Goal: Find specific fact: Find specific fact

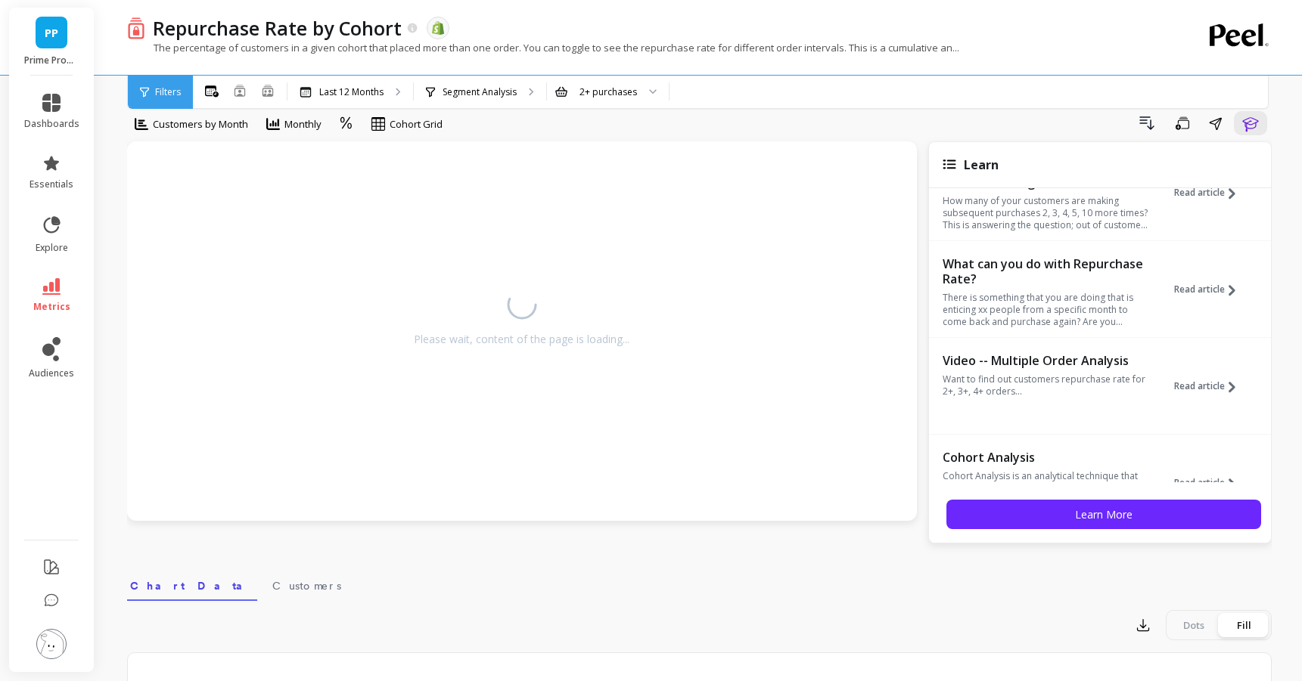
scroll to position [46, 0]
click at [1053, 374] on p "Want to find out customers repurchase rate for 2+, 3+, 4+ orders..." at bounding box center [1046, 383] width 208 height 24
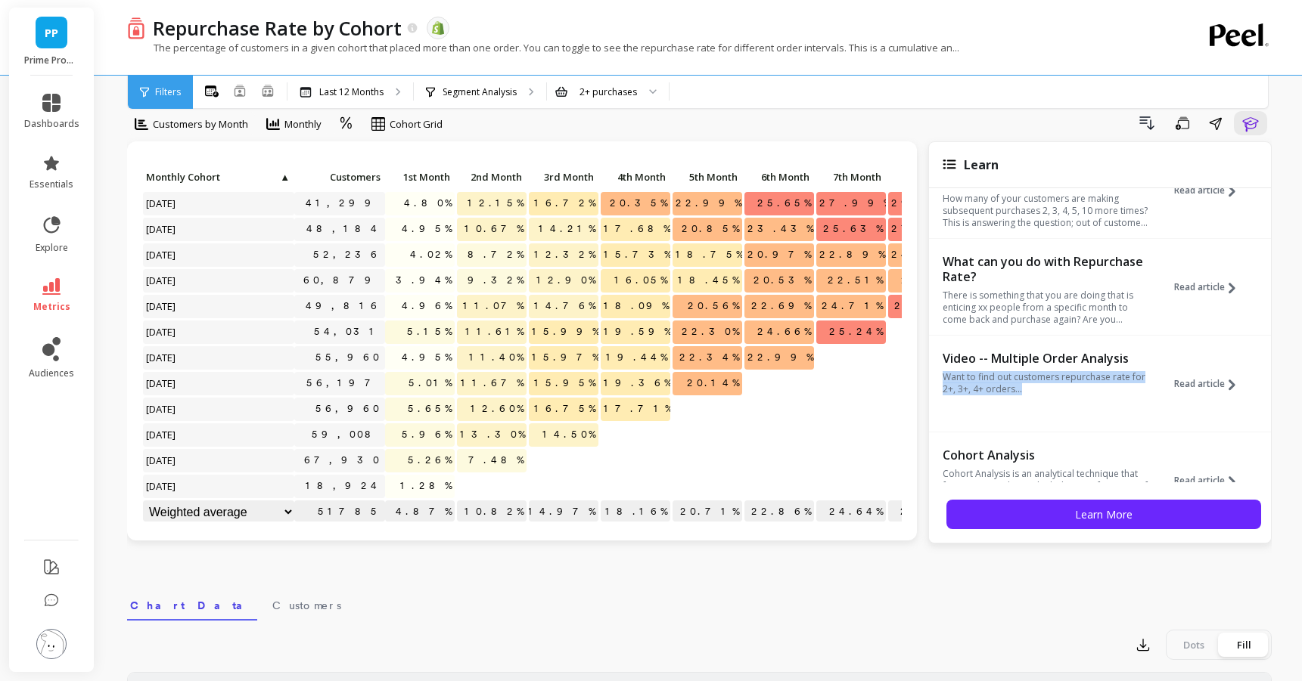
scroll to position [1, 0]
click at [435, 483] on span "1.28%" at bounding box center [425, 485] width 57 height 23
copy span "1.28%"
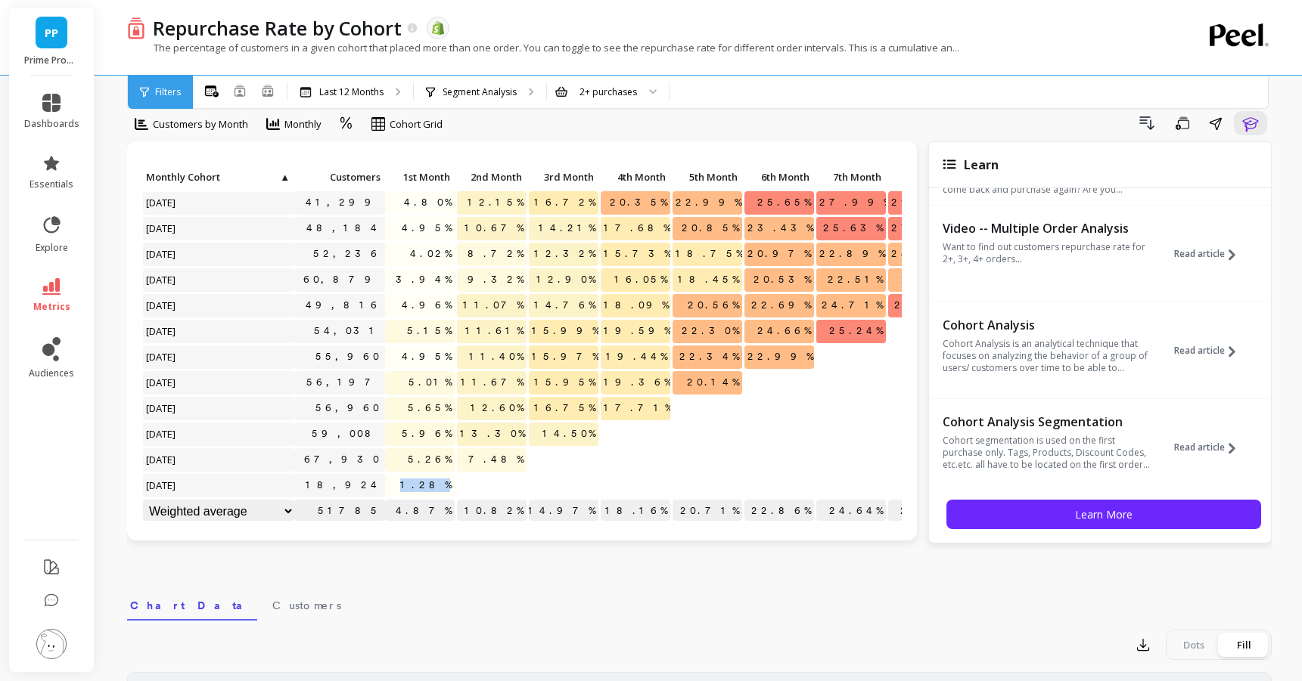
scroll to position [178, 0]
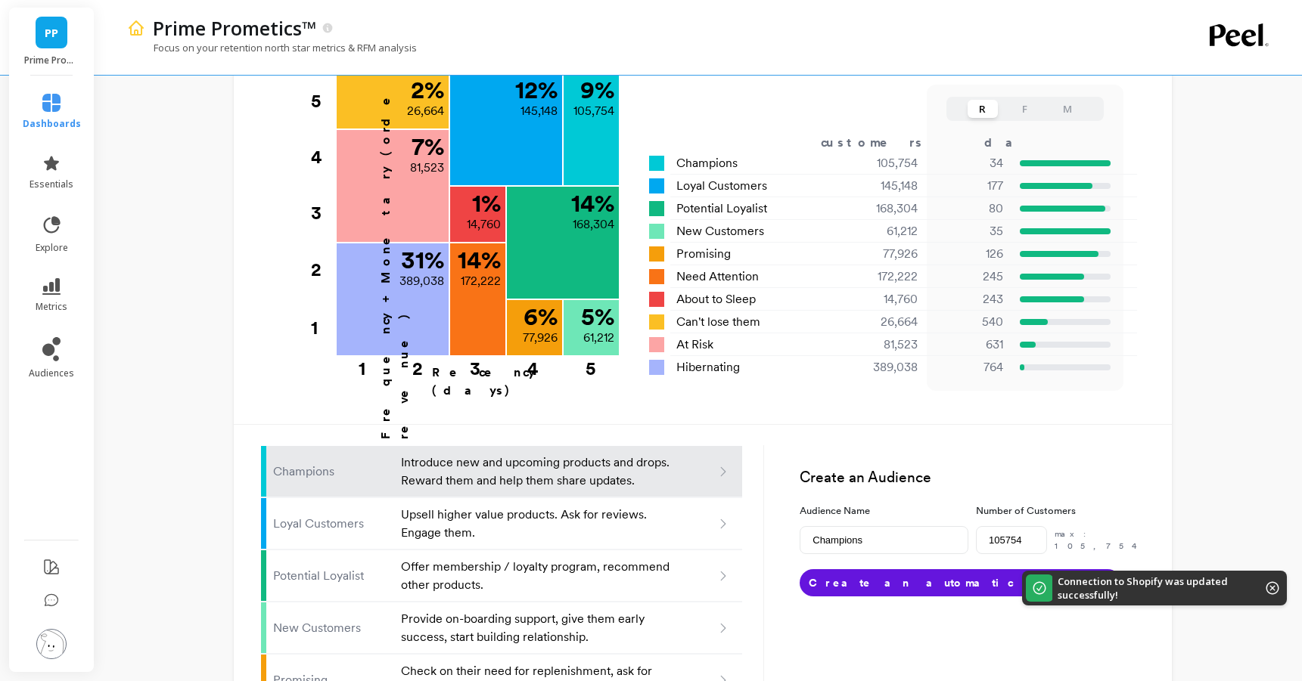
scroll to position [893, 0]
